Goal: Task Accomplishment & Management: Use online tool/utility

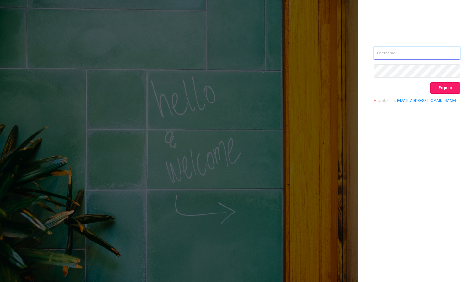
type input "[PERSON_NAME][EMAIL_ADDRESS][DOMAIN_NAME]"
click at [445, 83] on button "Sign in" at bounding box center [446, 87] width 30 height 11
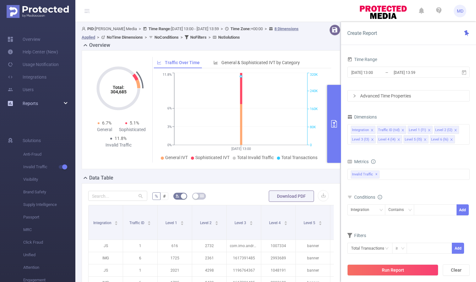
click at [51, 104] on div "Reports" at bounding box center [37, 103] width 75 height 13
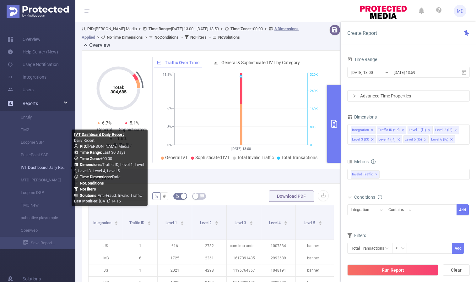
click at [43, 168] on link "IVT Dashboard Daily Report" at bounding box center [40, 167] width 55 height 13
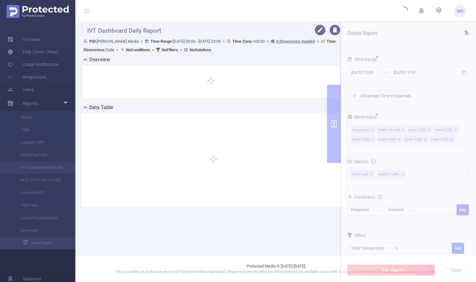
type input "[DATE] 00:00"
type input "[DATE] 23:59"
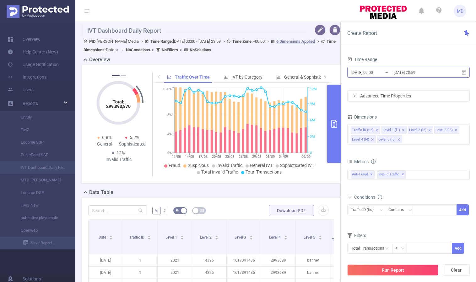
click at [410, 72] on input "[DATE] 23:59" at bounding box center [419, 72] width 51 height 8
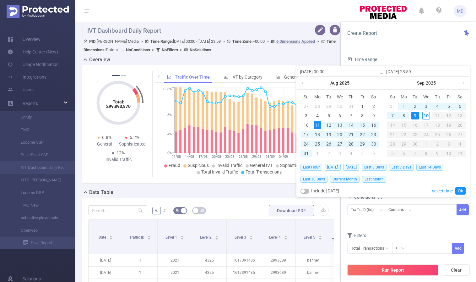
click at [413, 117] on div "9" at bounding box center [416, 116] width 8 height 8
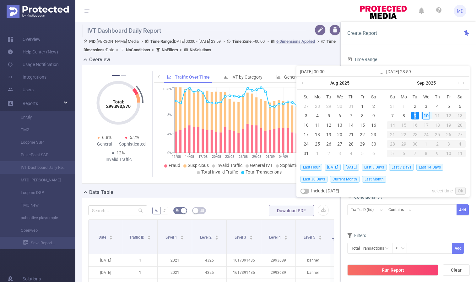
click at [413, 117] on div "9" at bounding box center [416, 116] width 8 height 8
type input "[DATE] 00:00"
click at [460, 189] on link "Ok" at bounding box center [461, 191] width 10 height 8
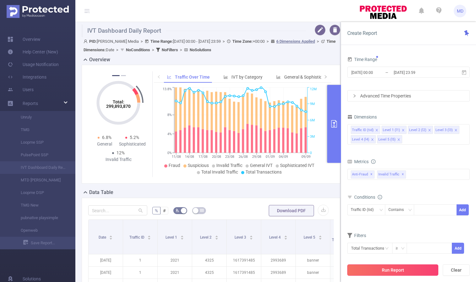
click at [371, 271] on button "Run Report" at bounding box center [393, 269] width 91 height 11
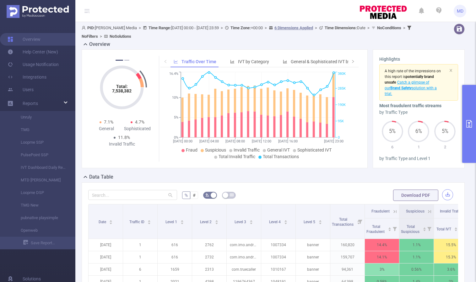
scroll to position [1, 0]
click at [443, 195] on button "button" at bounding box center [448, 194] width 11 height 11
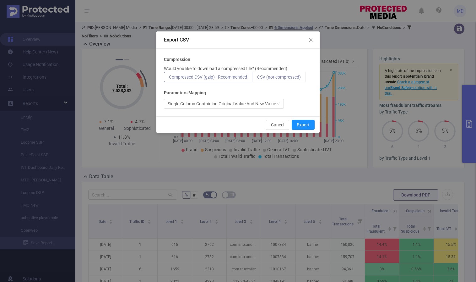
click at [288, 75] on span "CSV (not compressed)" at bounding box center [279, 76] width 44 height 5
click at [257, 79] on input "CSV (not compressed)" at bounding box center [257, 79] width 0 height 0
click at [307, 124] on button "Export" at bounding box center [303, 125] width 23 height 10
